Goal: Ask a question

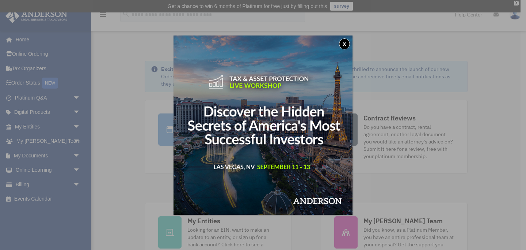
click at [345, 41] on button "x" at bounding box center [344, 43] width 11 height 11
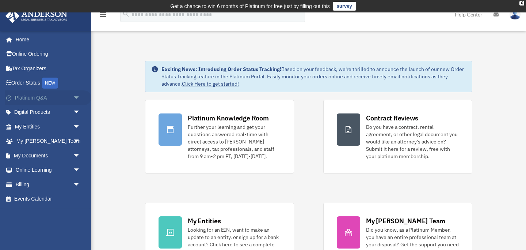
click at [41, 95] on link "Platinum Q&A arrow_drop_down" at bounding box center [48, 97] width 86 height 15
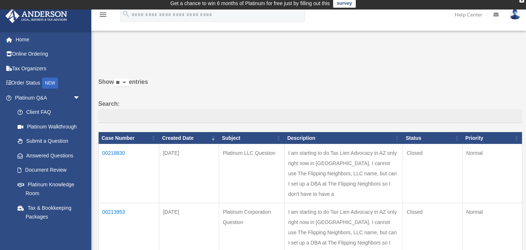
scroll to position [6, 0]
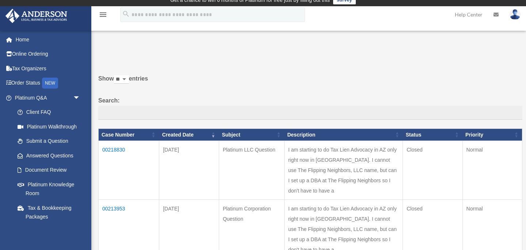
click at [102, 15] on icon "menu" at bounding box center [103, 14] width 9 height 9
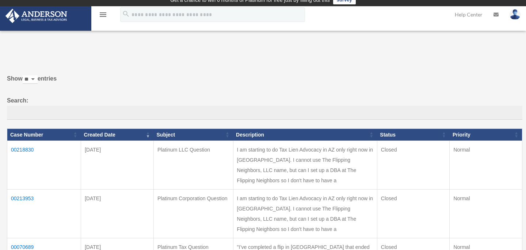
click at [213, 79] on label "Show ** ** ** *** entries" at bounding box center [265, 82] width 516 height 18
click at [38, 79] on select "** ** ** ***" at bounding box center [30, 79] width 15 height 8
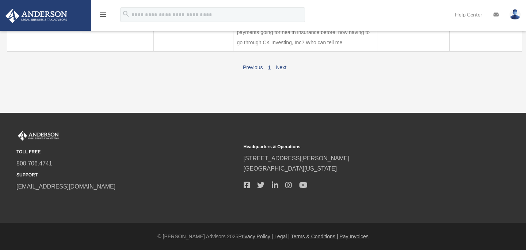
scroll to position [371, 0]
click at [282, 68] on link "Next" at bounding box center [281, 67] width 11 height 6
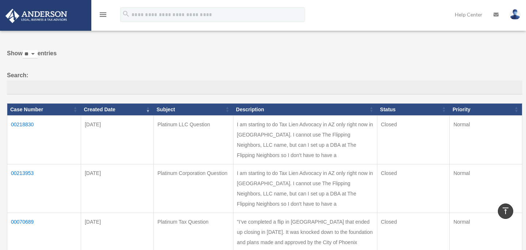
scroll to position [0, 0]
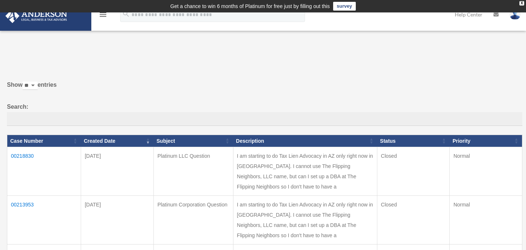
click at [102, 14] on icon "menu" at bounding box center [103, 14] width 9 height 9
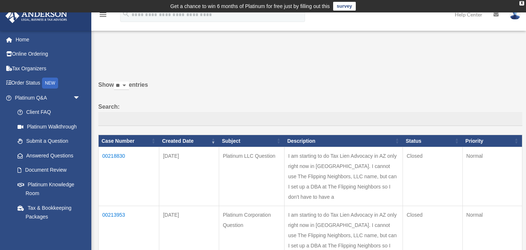
click at [515, 16] on img at bounding box center [515, 14] width 11 height 11
click at [473, 15] on link "Help Center" at bounding box center [469, 14] width 39 height 29
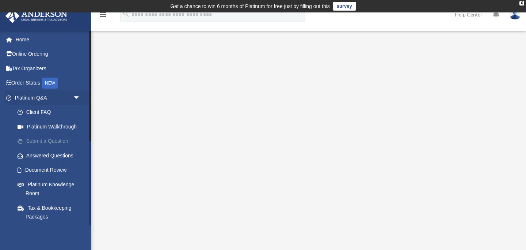
click at [32, 148] on link "Submit a Question" at bounding box center [50, 141] width 81 height 15
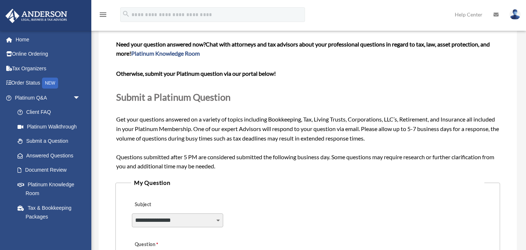
scroll to position [62, 0]
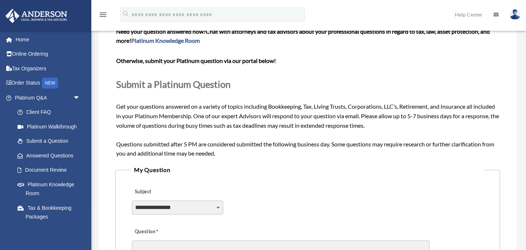
click at [217, 208] on select "**********" at bounding box center [177, 207] width 91 height 14
select select "******"
click at [132, 200] on select "**********" at bounding box center [177, 207] width 91 height 14
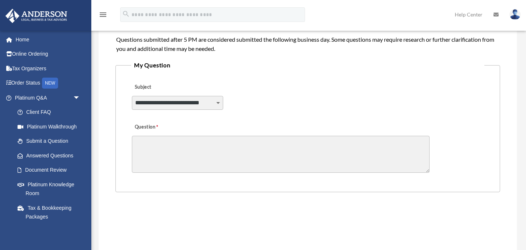
scroll to position [175, 0]
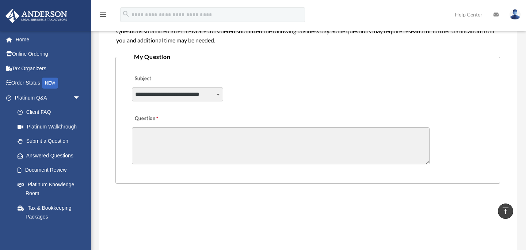
click at [152, 140] on textarea "Question" at bounding box center [281, 145] width 298 height 37
type textarea "*"
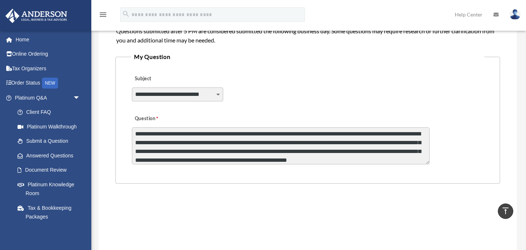
scroll to position [10, 0]
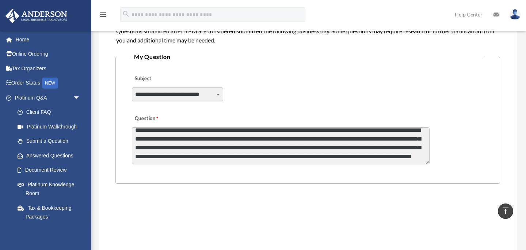
type textarea "**********"
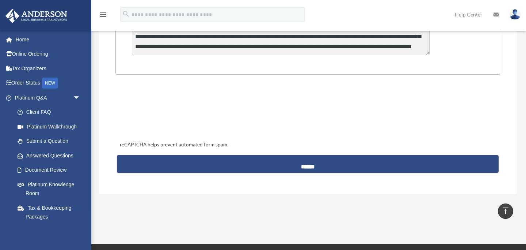
scroll to position [303, 0]
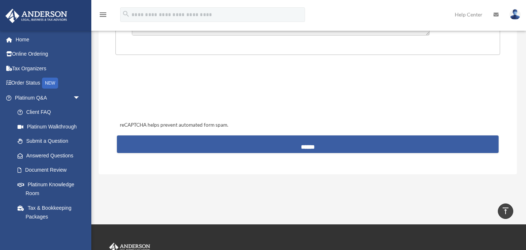
click at [319, 148] on input "******" at bounding box center [308, 144] width 382 height 18
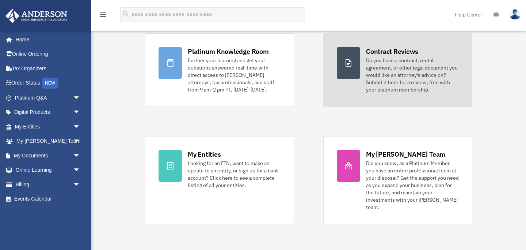
scroll to position [77, 0]
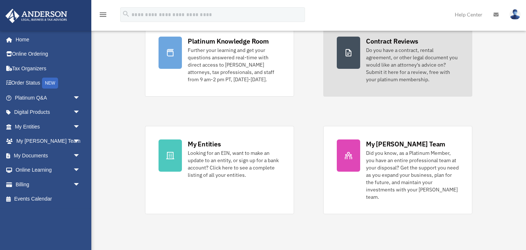
click at [381, 159] on div "Did you know, as a Platinum Member, you have an entire professional team at you…" at bounding box center [412, 174] width 93 height 51
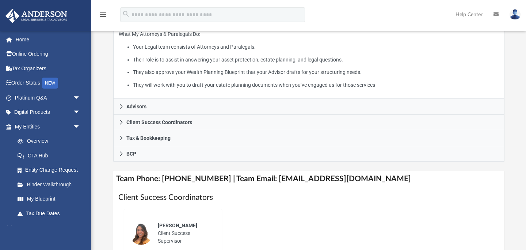
scroll to position [169, 0]
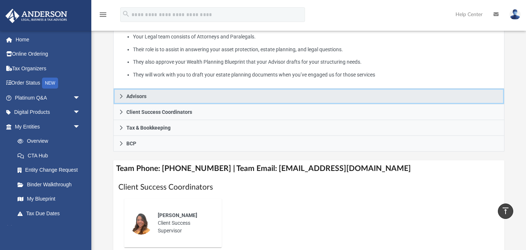
click at [138, 99] on span "Advisors" at bounding box center [136, 96] width 20 height 5
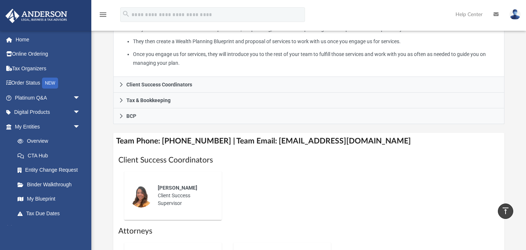
scroll to position [205, 0]
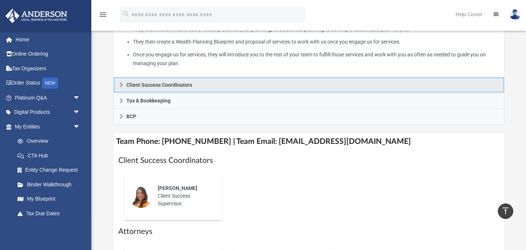
click at [189, 87] on span "Client Success Coordinators" at bounding box center [159, 84] width 66 height 5
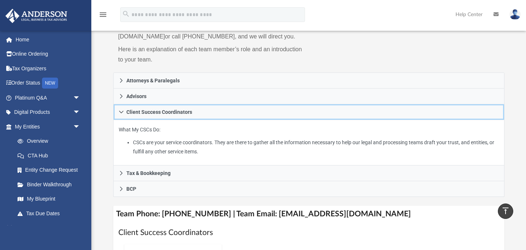
scroll to position [91, 0]
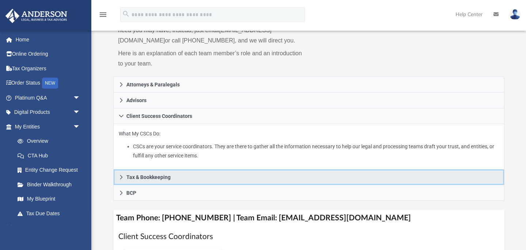
click at [157, 179] on span "Tax & Bookkeeping" at bounding box center [148, 176] width 44 height 5
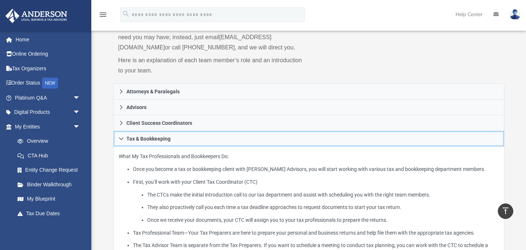
scroll to position [0, 0]
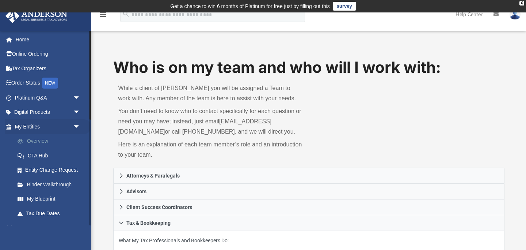
click at [42, 137] on link "Overview" at bounding box center [50, 141] width 81 height 15
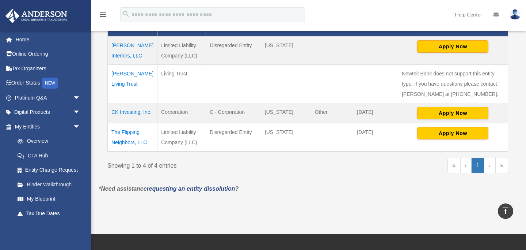
scroll to position [190, 0]
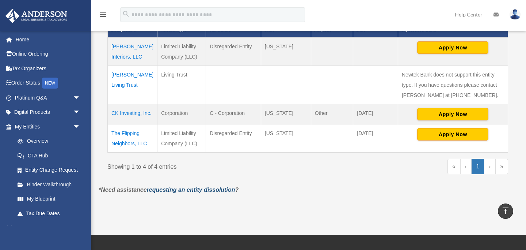
click at [235, 193] on link "requesting an entity dissolution" at bounding box center [191, 189] width 88 height 6
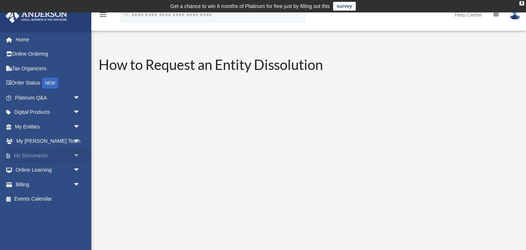
click at [64, 154] on link "My Documents arrow_drop_down" at bounding box center [48, 155] width 86 height 15
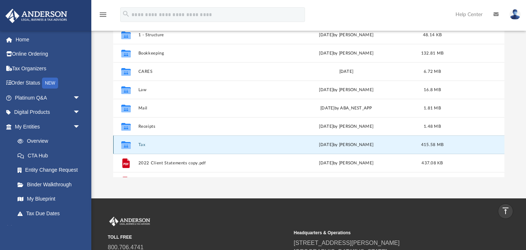
click at [138, 144] on button "Tax" at bounding box center [206, 144] width 137 height 5
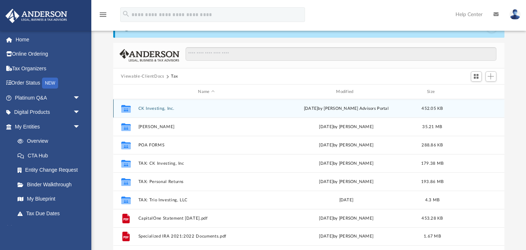
scroll to position [30, 0]
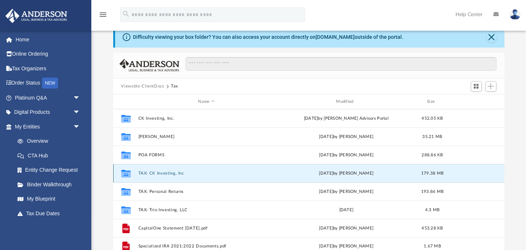
click at [174, 172] on button "TAX: CK Investing, Inc" at bounding box center [206, 173] width 137 height 5
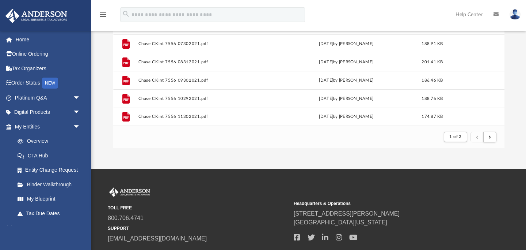
scroll to position [147, 0]
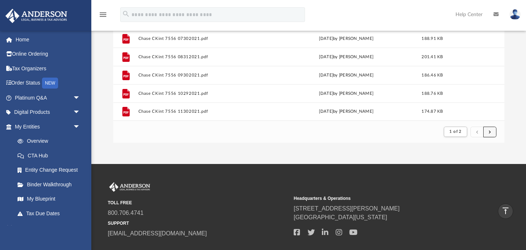
click at [489, 131] on span "submit" at bounding box center [490, 131] width 2 height 4
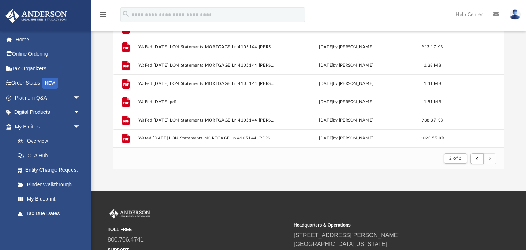
scroll to position [122, 0]
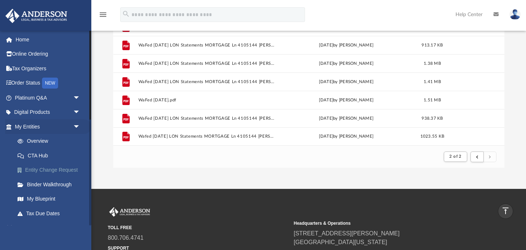
click at [36, 169] on link "Entity Change Request" at bounding box center [50, 170] width 81 height 15
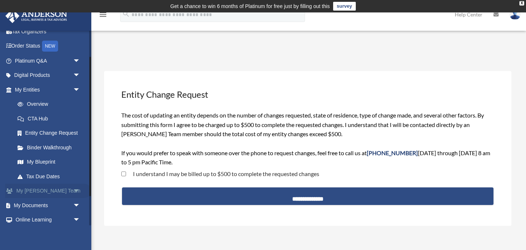
click at [39, 198] on link "My Anderson Team arrow_drop_down" at bounding box center [48, 190] width 86 height 15
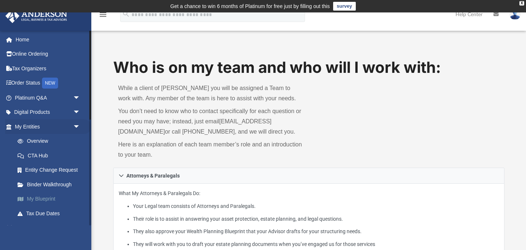
click at [34, 206] on link "My Blueprint" at bounding box center [50, 199] width 81 height 15
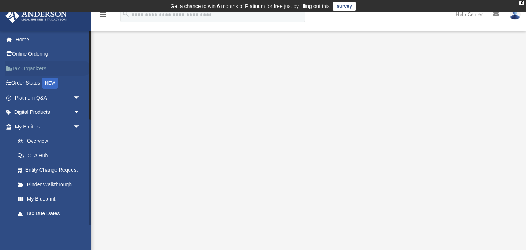
click at [32, 68] on link "Tax Organizers" at bounding box center [48, 68] width 86 height 15
